Goal: Check status

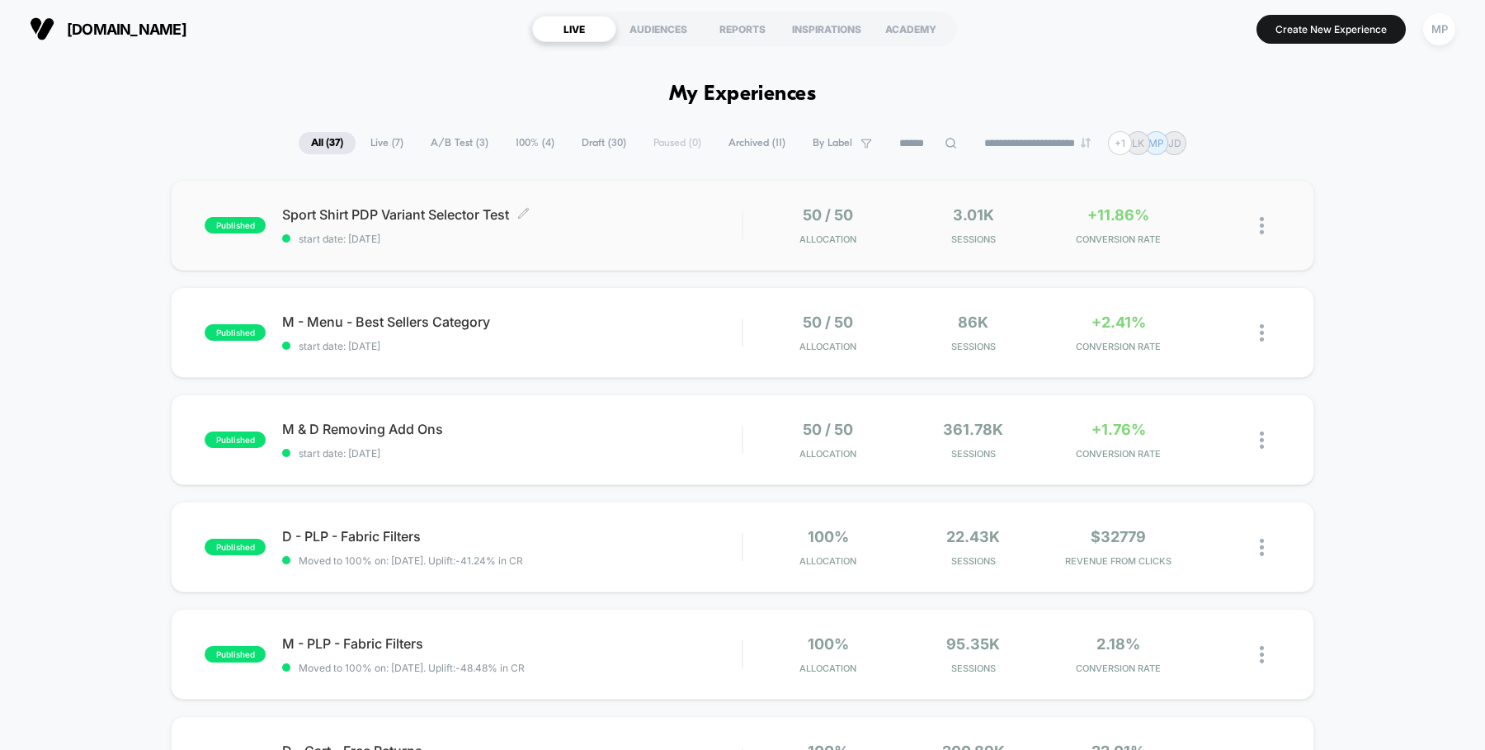
click at [656, 233] on span "start date: [DATE]" at bounding box center [511, 239] width 459 height 12
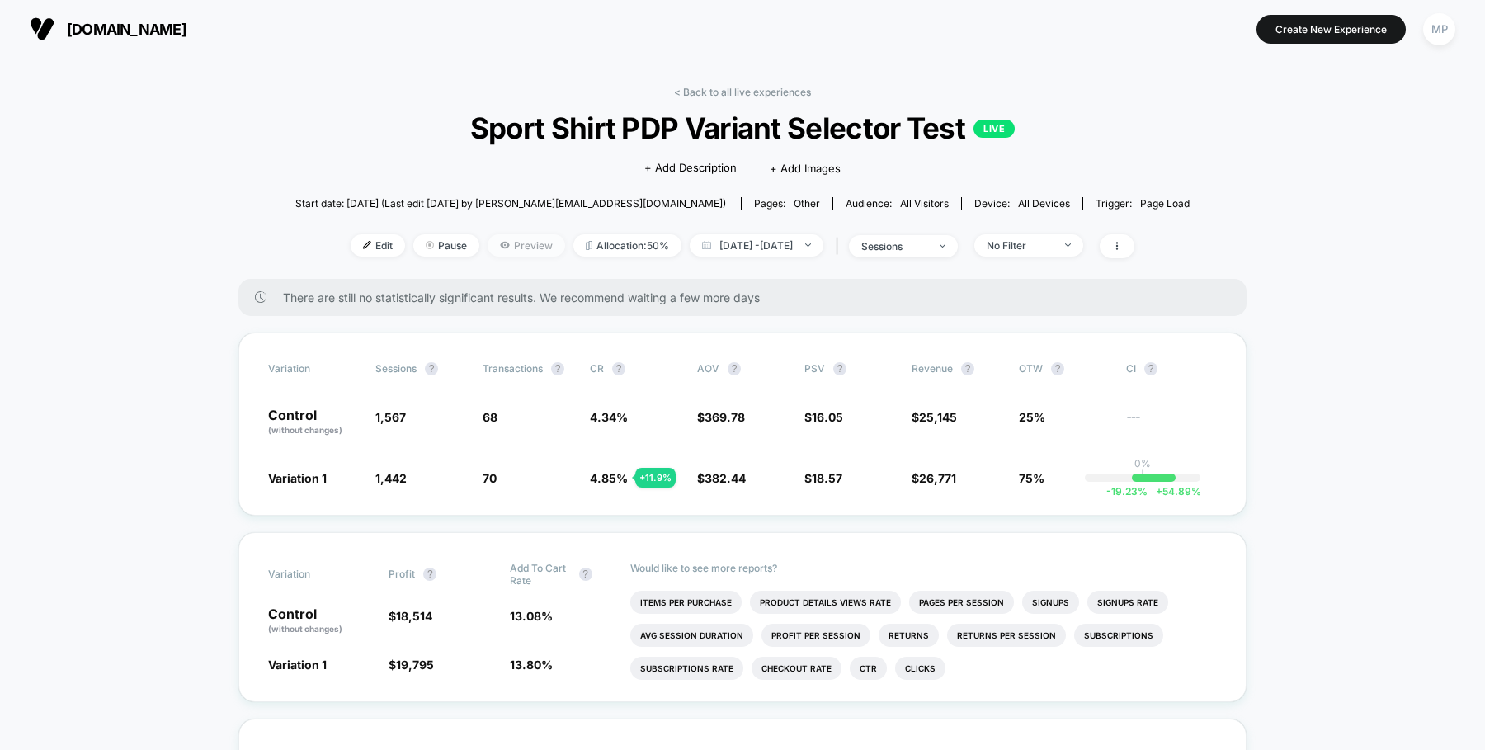
click at [491, 249] on span "Preview" at bounding box center [526, 245] width 78 height 22
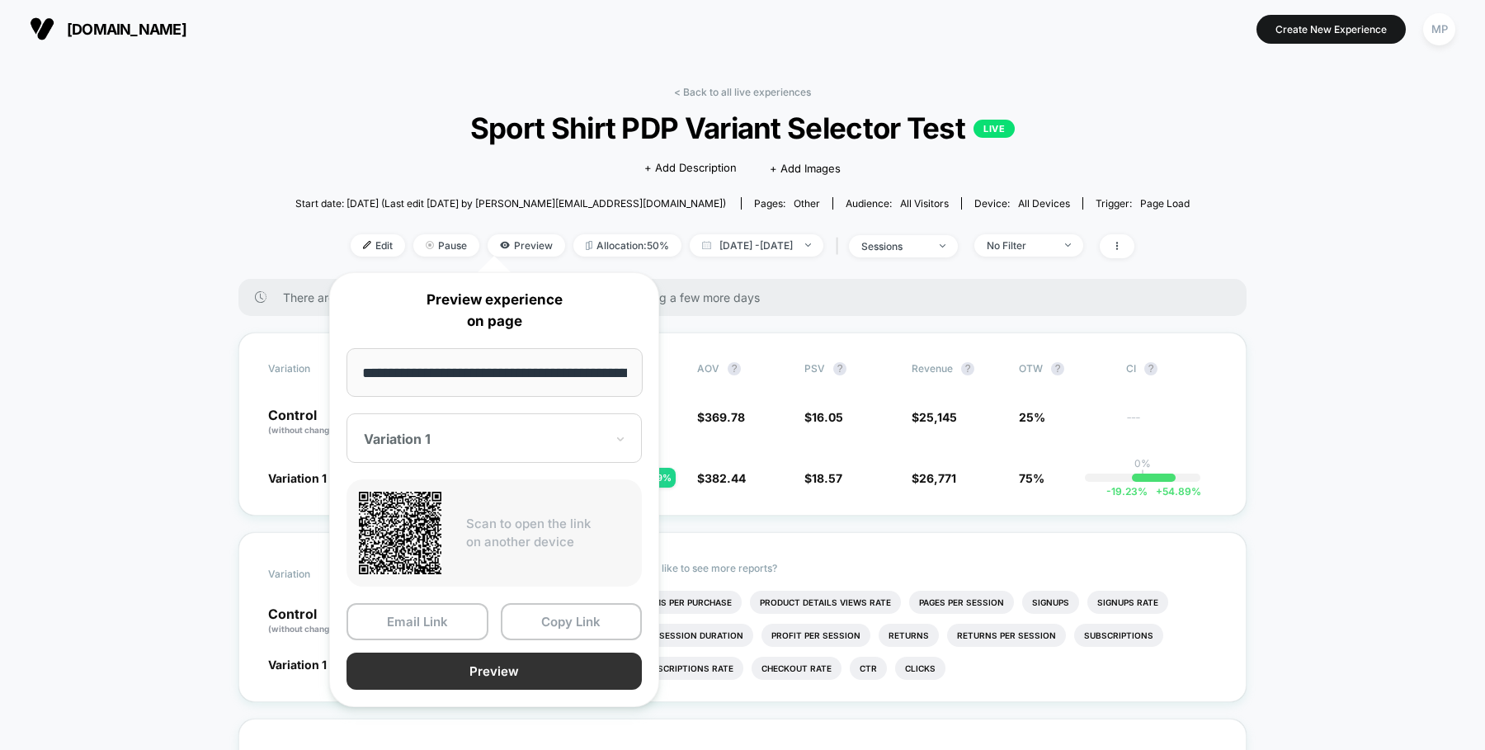
click at [461, 666] on button "Preview" at bounding box center [493, 670] width 295 height 37
